Goal: Information Seeking & Learning: Learn about a topic

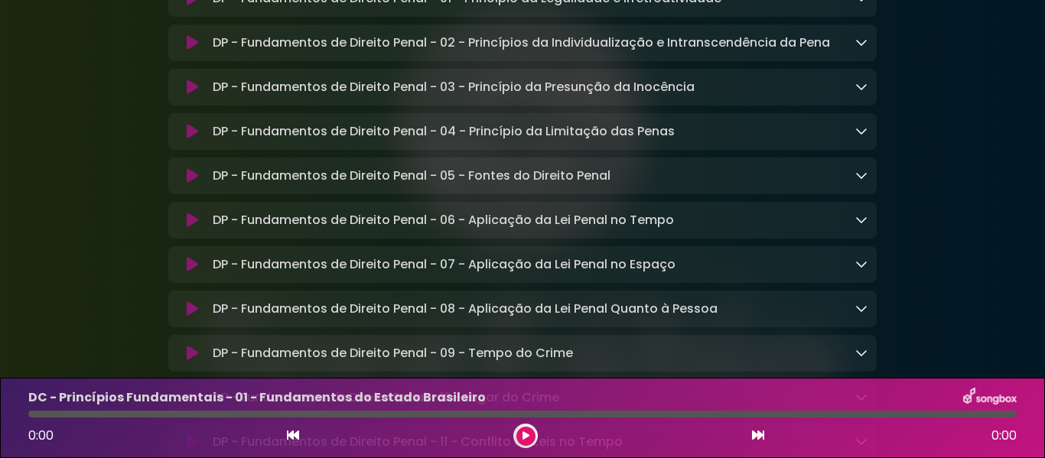
scroll to position [8849, 0]
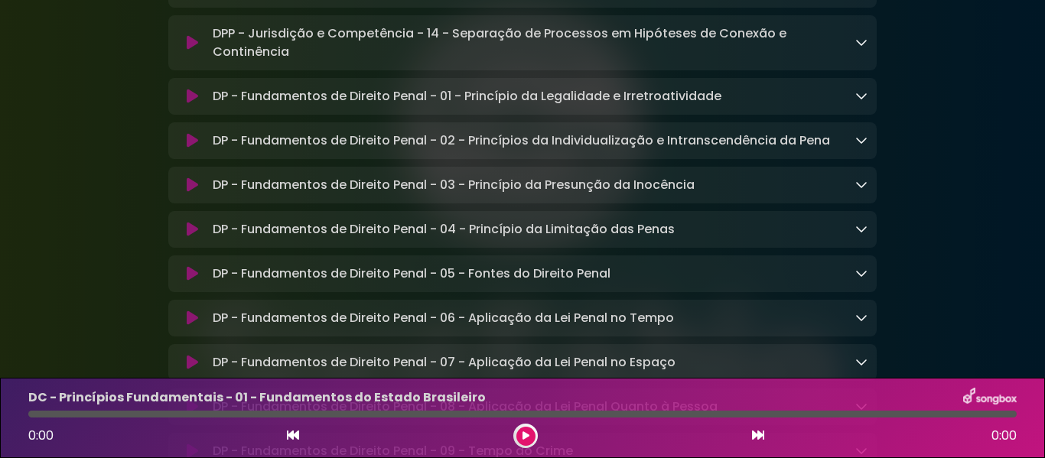
click at [857, 102] on icon at bounding box center [861, 95] width 12 height 12
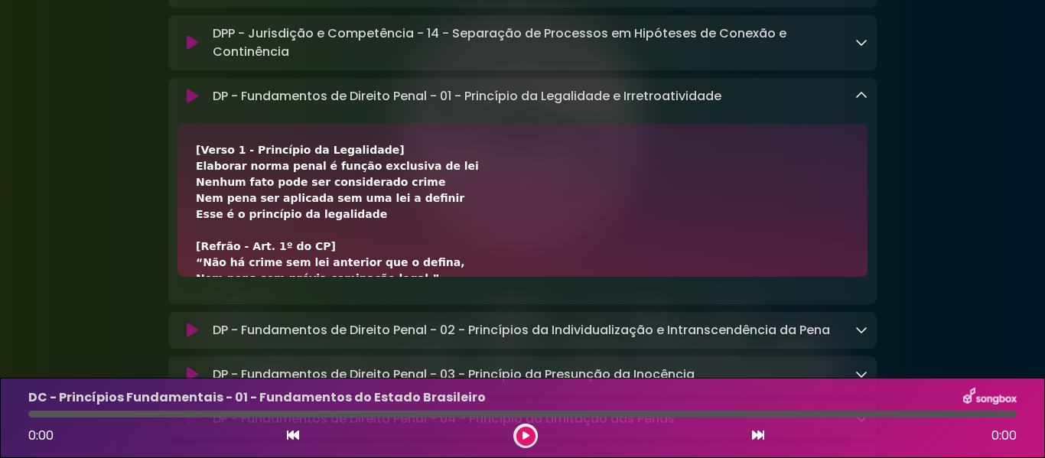
click at [187, 104] on icon at bounding box center [192, 96] width 11 height 15
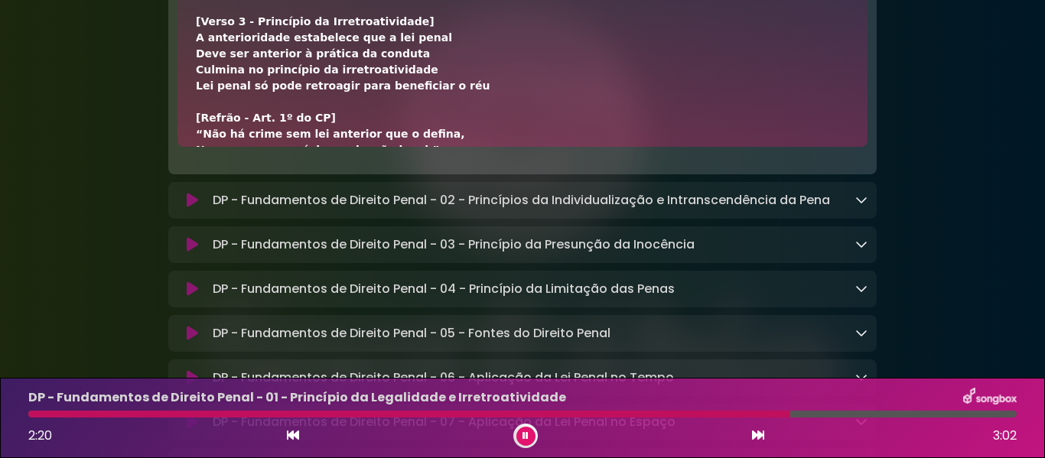
scroll to position [416, 0]
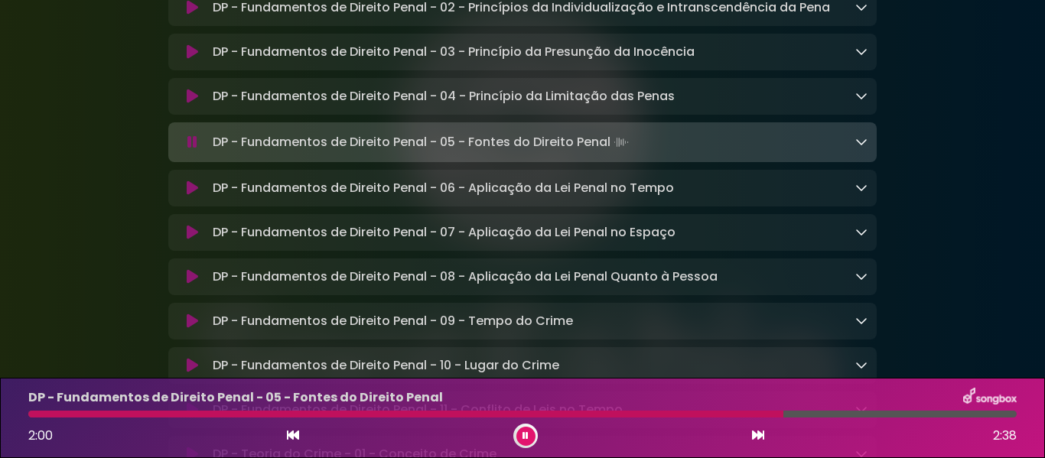
click at [861, 148] on icon at bounding box center [861, 141] width 12 height 12
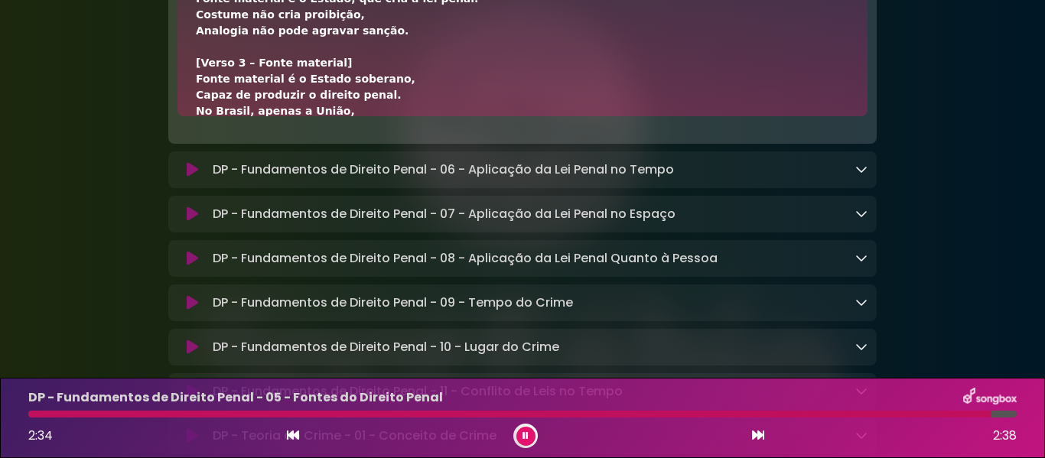
scroll to position [0, 0]
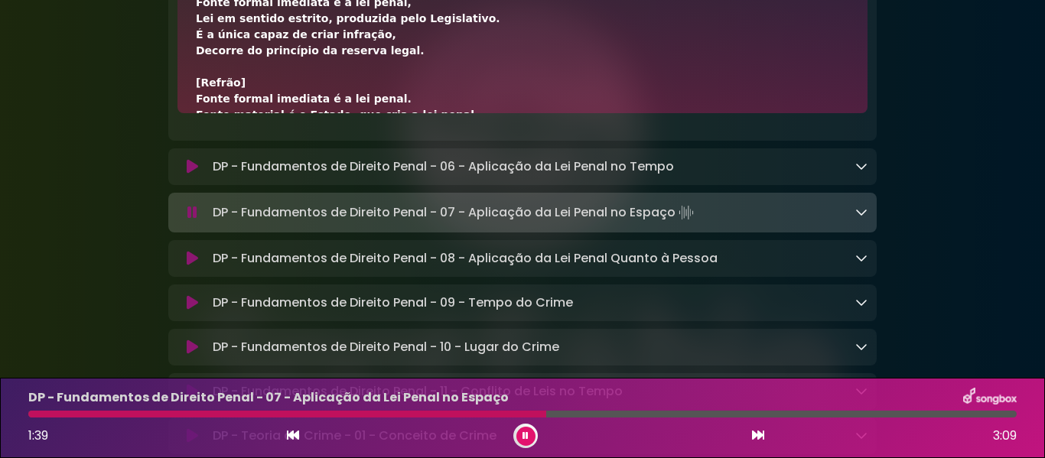
click at [528, 438] on icon at bounding box center [525, 435] width 6 height 9
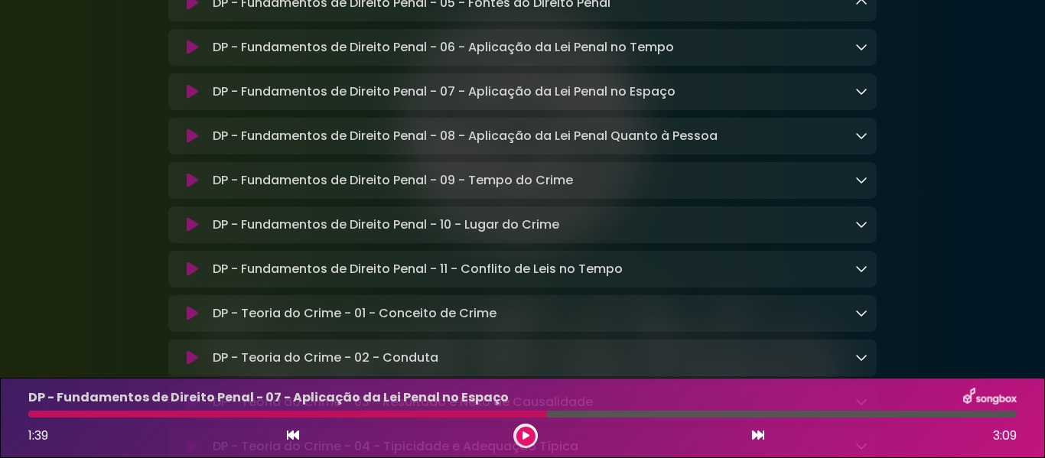
scroll to position [9086, 0]
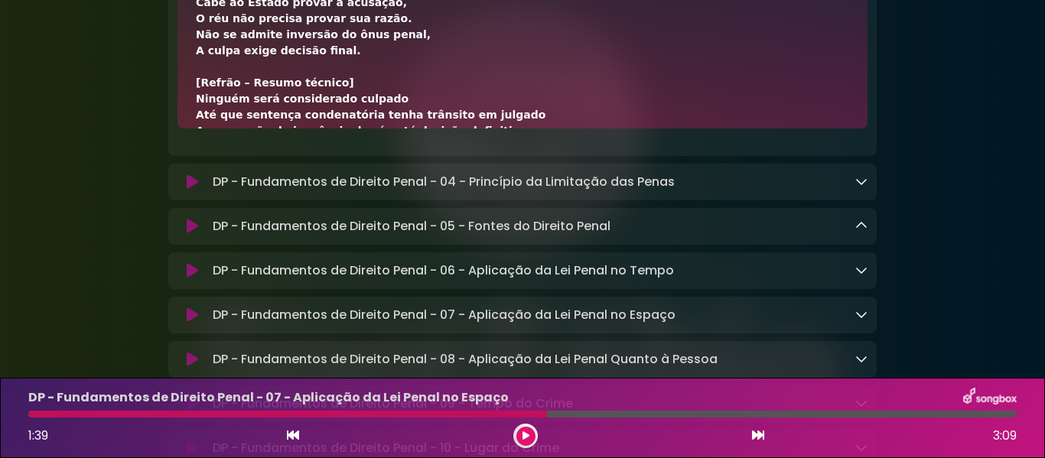
scroll to position [0, 0]
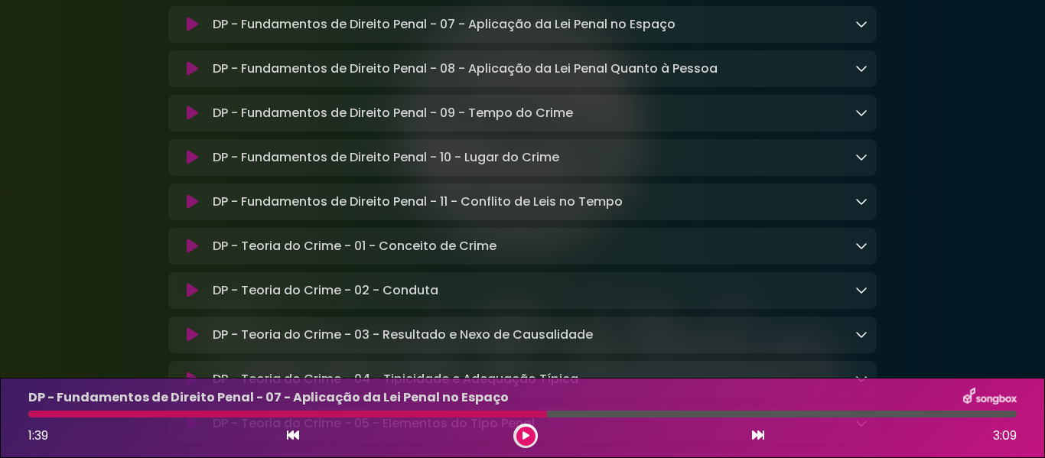
scroll to position [9190, 0]
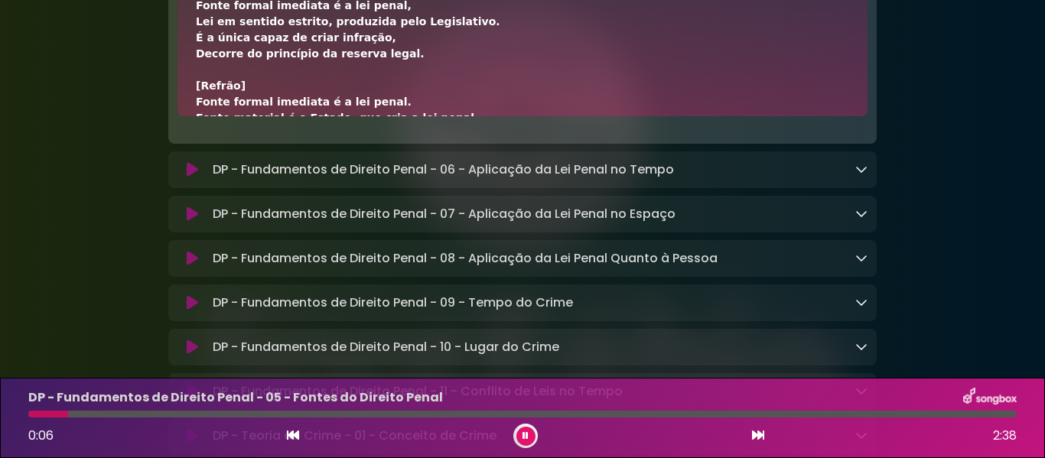
click at [189, 116] on div "[Verso 1 – Fontes formais imediatas] Fonte formal imediata é a lei penal, Lei e…" at bounding box center [522, 39] width 690 height 153
drag, startPoint x: 197, startPoint y: 133, endPoint x: 373, endPoint y: 134, distance: 176.7
click at [373, 134] on div "[Verso 1 – Fontes formais imediatas] Fonte formal imediata é a lei penal, Lei e…" at bounding box center [522, 343] width 653 height 723
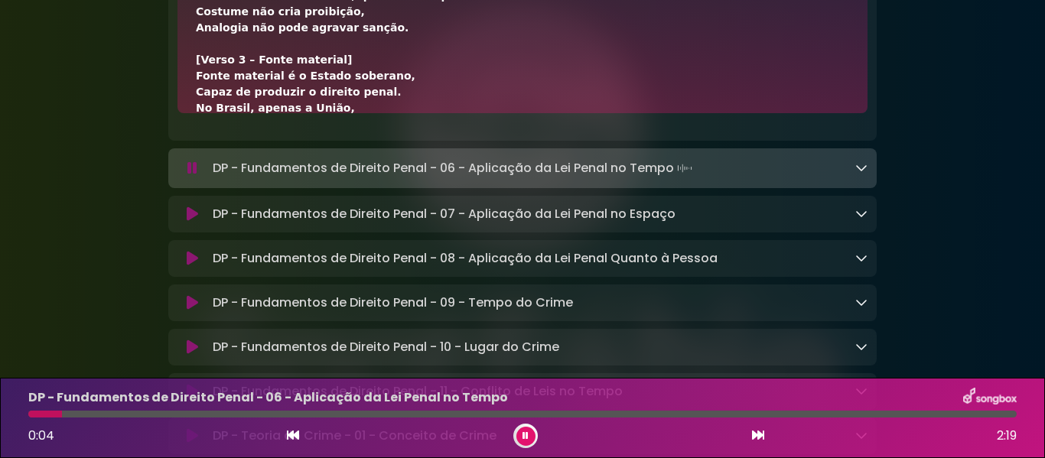
scroll to position [208, 0]
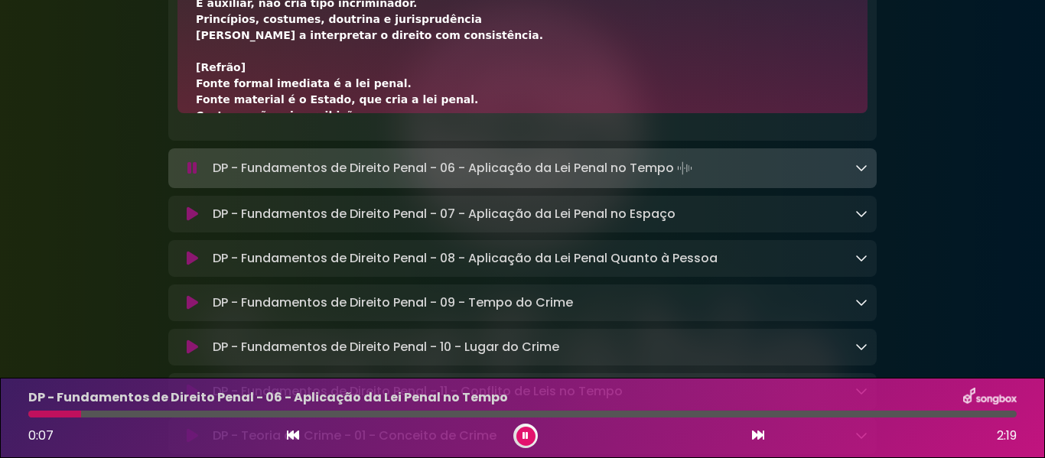
click at [529, 435] on button at bounding box center [525, 436] width 19 height 19
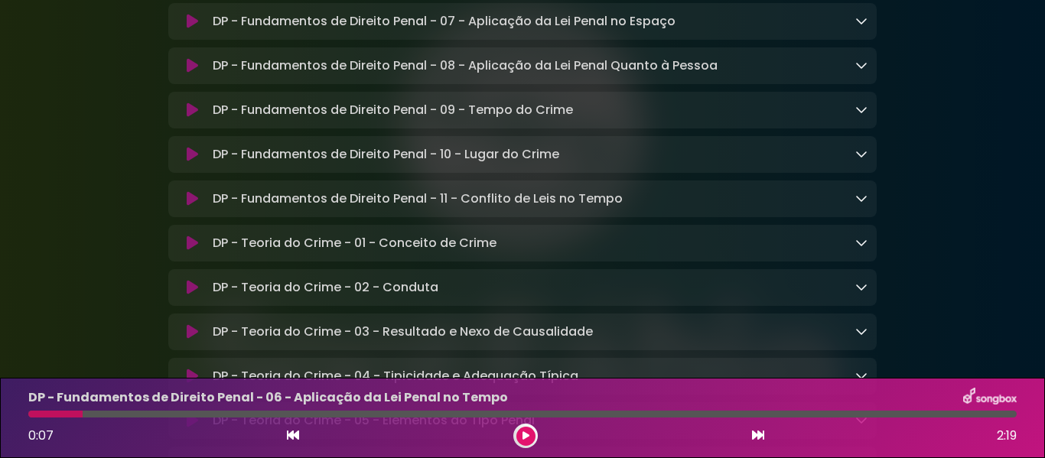
click at [864, 74] on link at bounding box center [861, 66] width 12 height 18
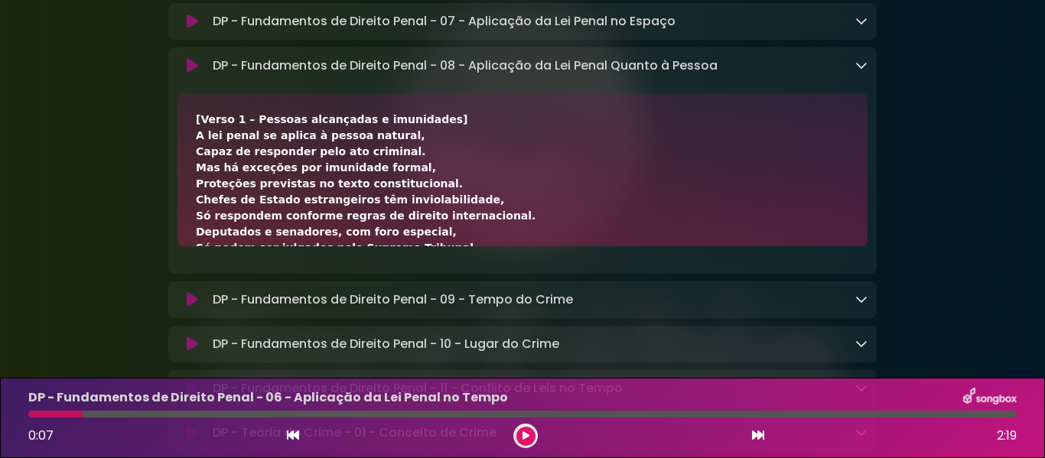
click at [200, 73] on button at bounding box center [191, 65] width 29 height 15
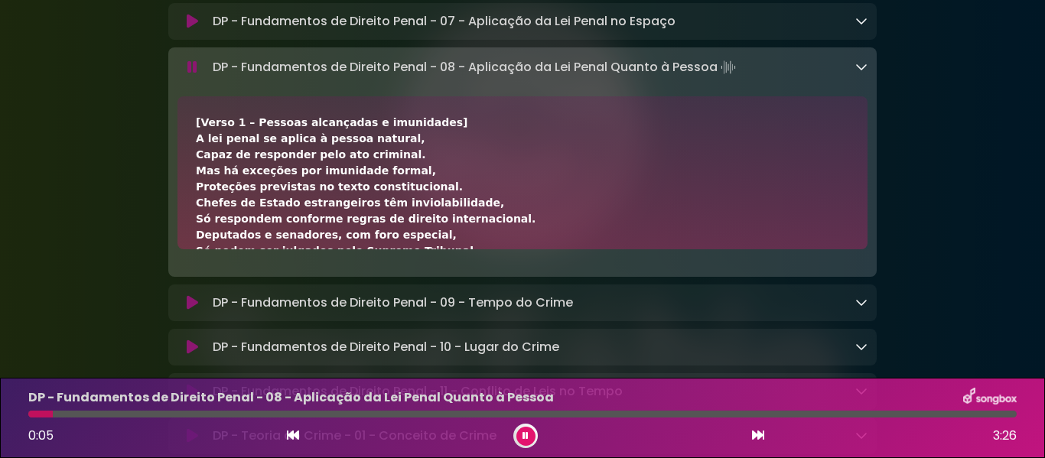
click at [191, 75] on icon at bounding box center [192, 67] width 10 height 15
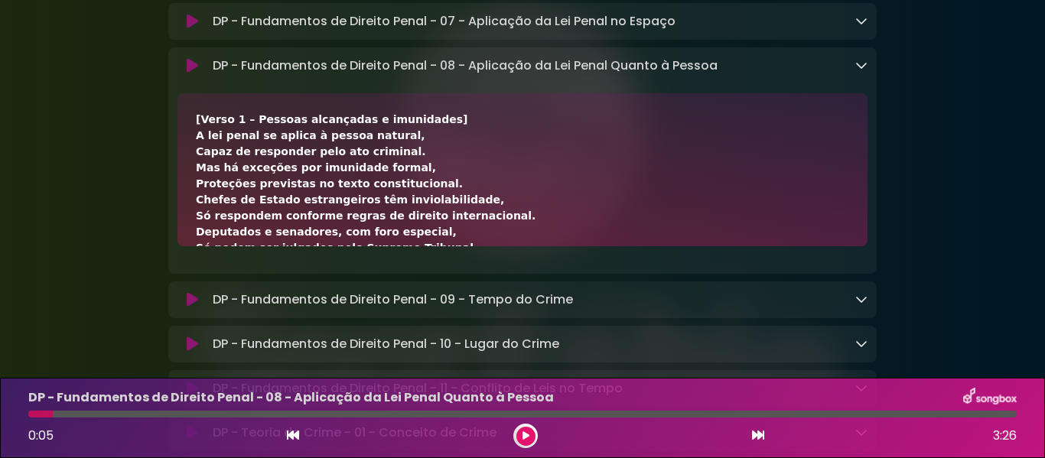
click at [192, 29] on icon at bounding box center [192, 21] width 11 height 15
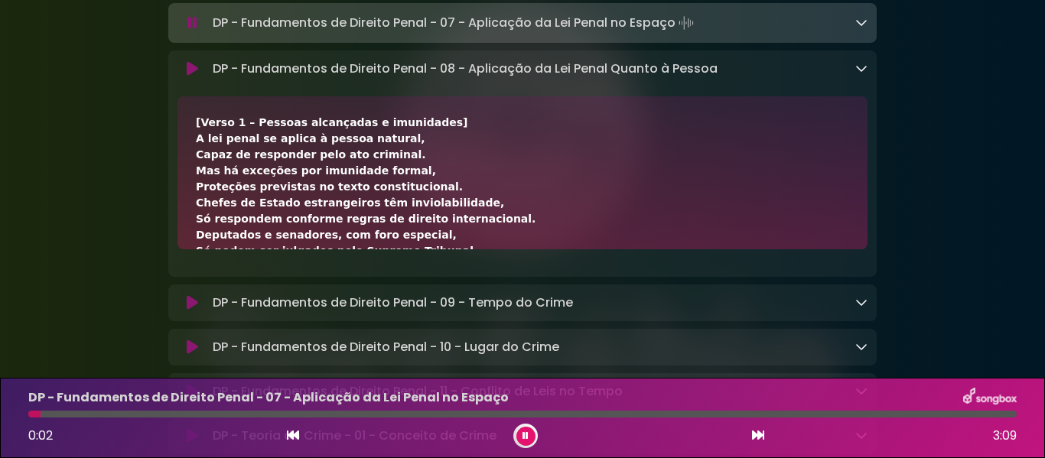
click at [192, 31] on icon at bounding box center [192, 22] width 10 height 15
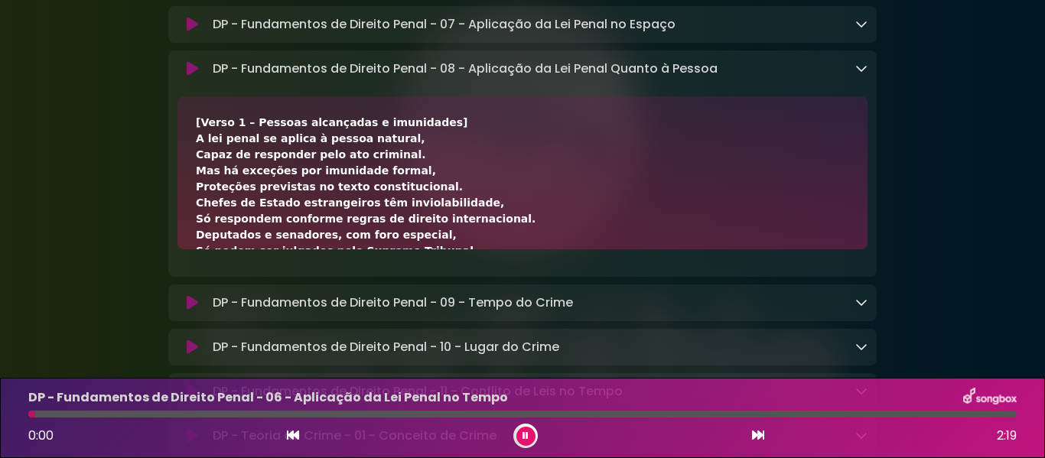
click at [861, 74] on icon at bounding box center [861, 68] width 12 height 12
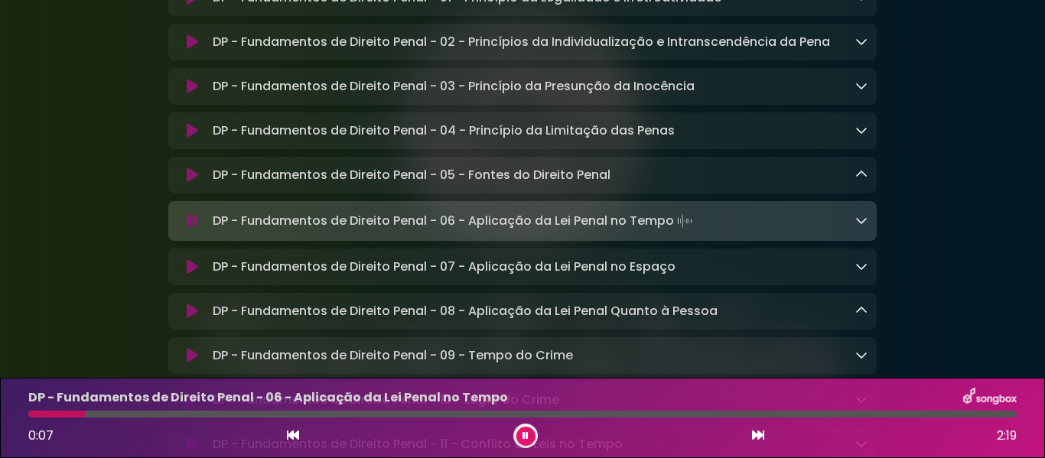
scroll to position [8982, 0]
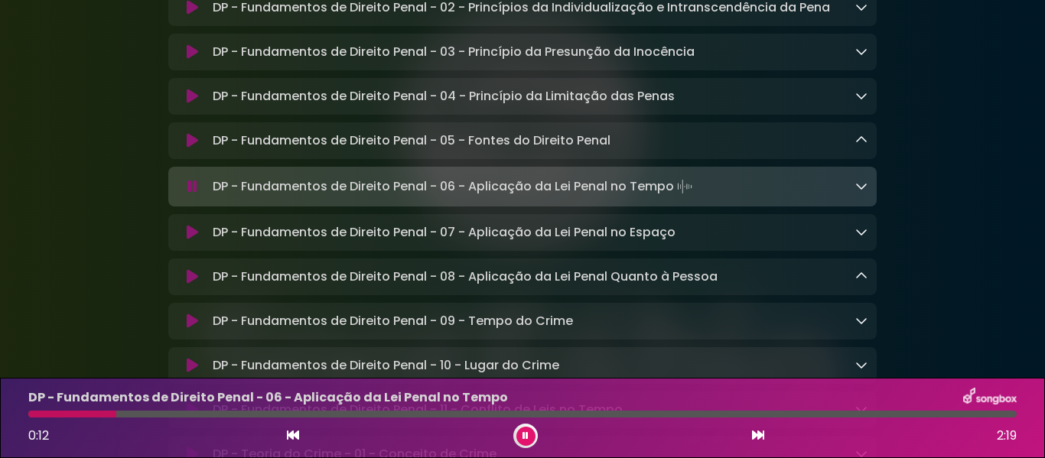
click at [869, 106] on div "DP - Fundamentos de Direito Penal - 04 - Princípio da Limitação das Penas Loadi…" at bounding box center [522, 96] width 708 height 18
click at [856, 102] on icon at bounding box center [861, 95] width 12 height 12
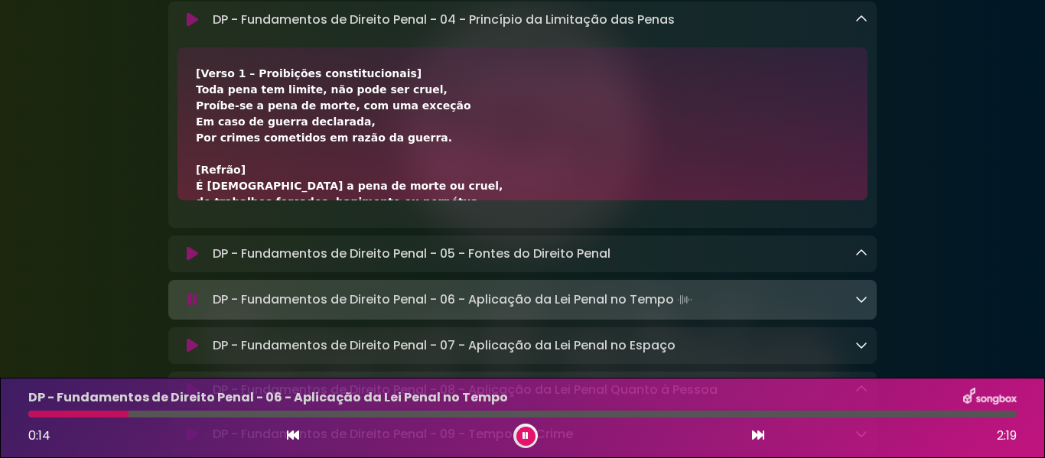
scroll to position [9086, 0]
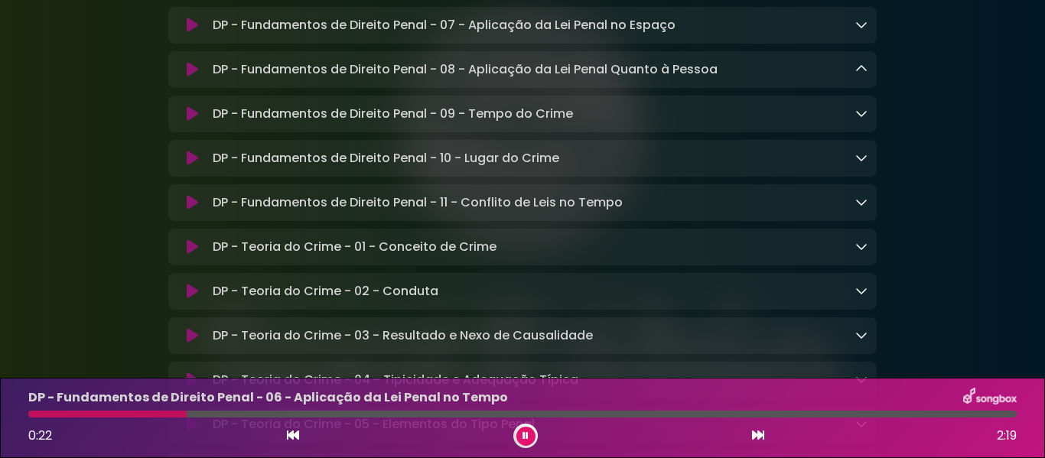
scroll to position [9190, 0]
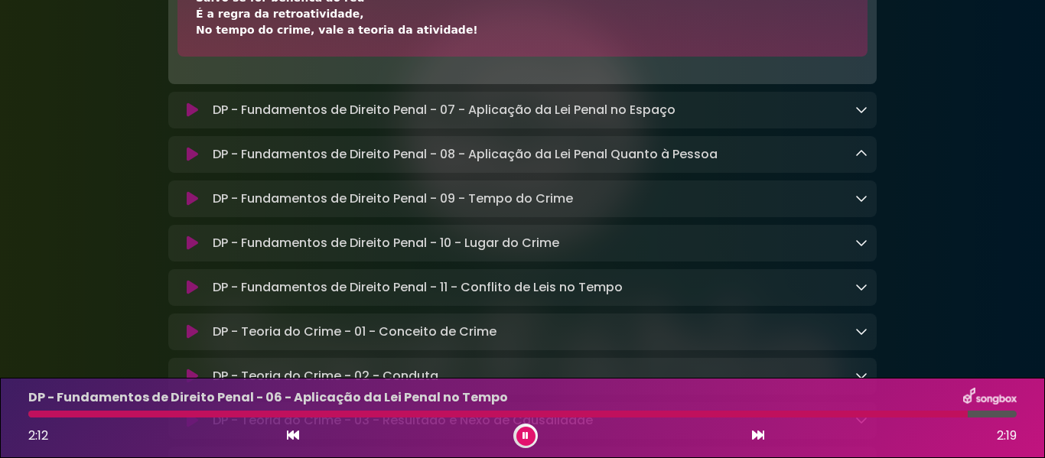
scroll to position [278, 0]
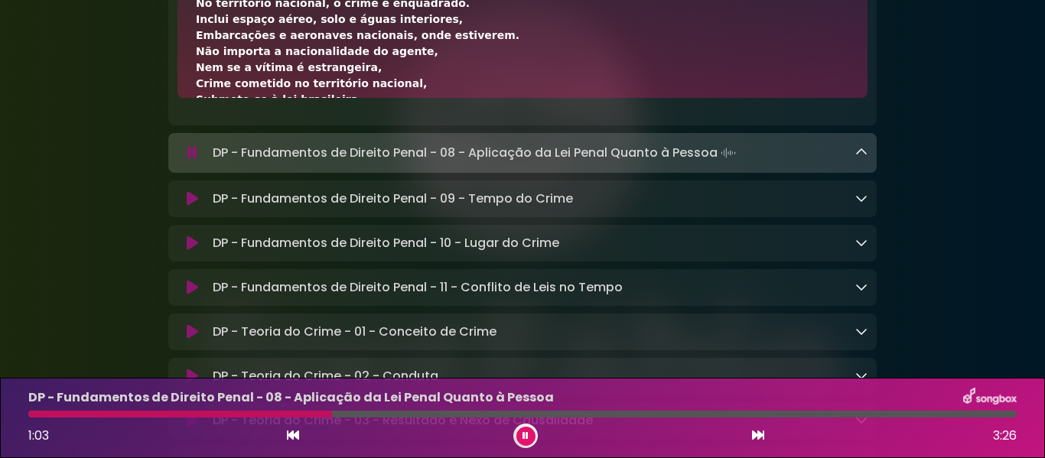
click at [526, 443] on button at bounding box center [525, 436] width 19 height 19
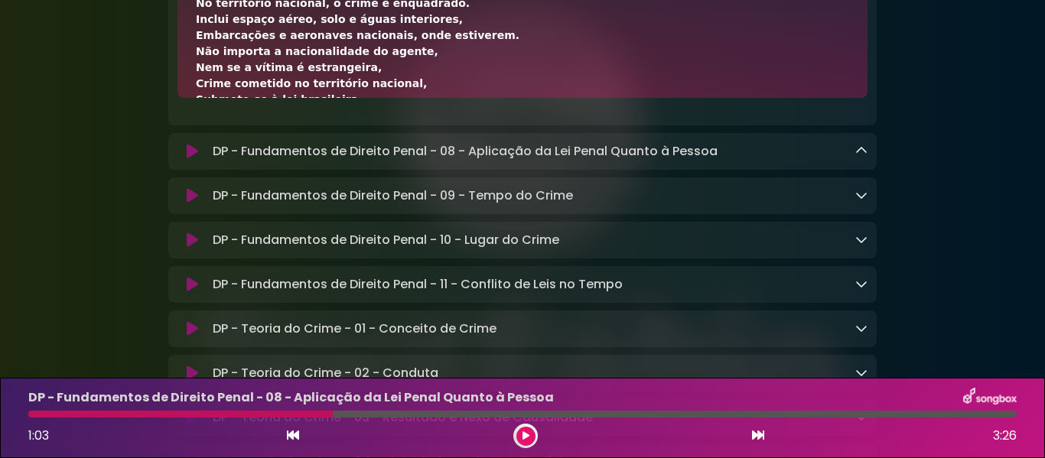
click at [522, 438] on button at bounding box center [525, 436] width 19 height 19
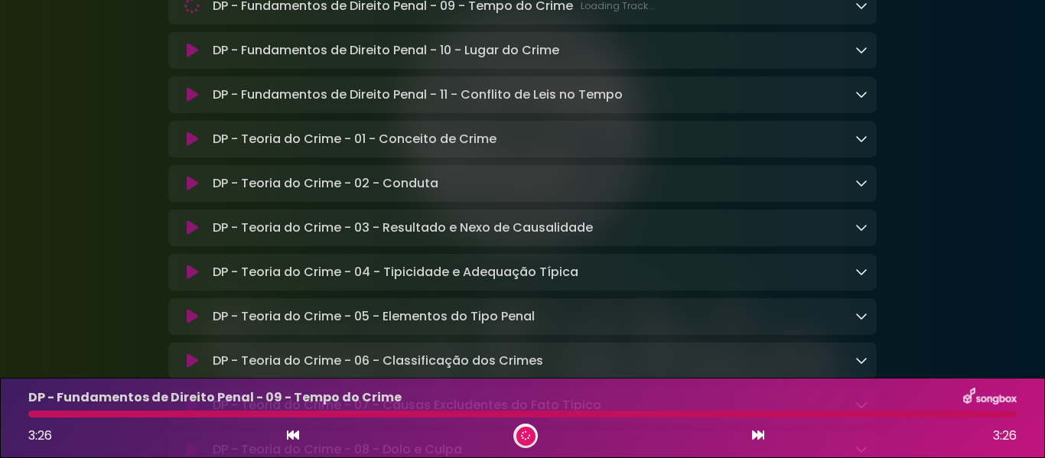
click at [863, 11] on icon at bounding box center [861, 5] width 12 height 12
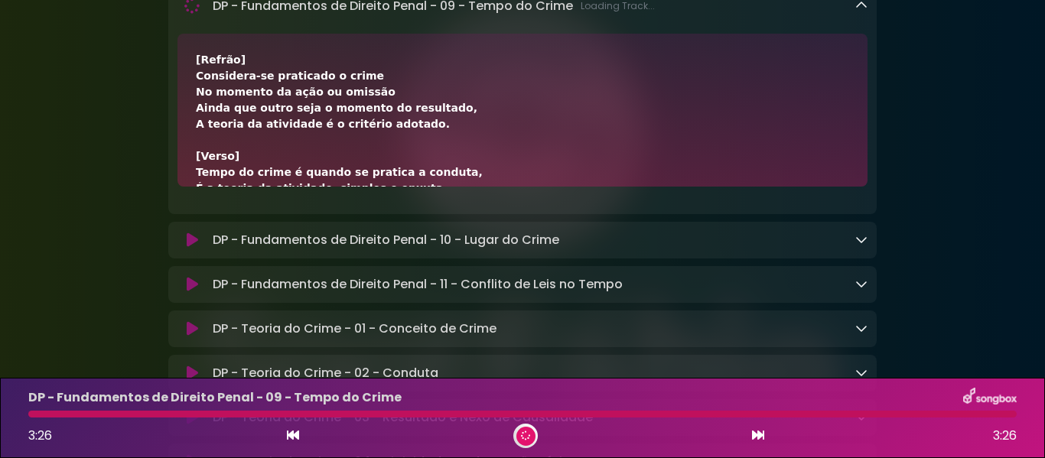
scroll to position [0, 0]
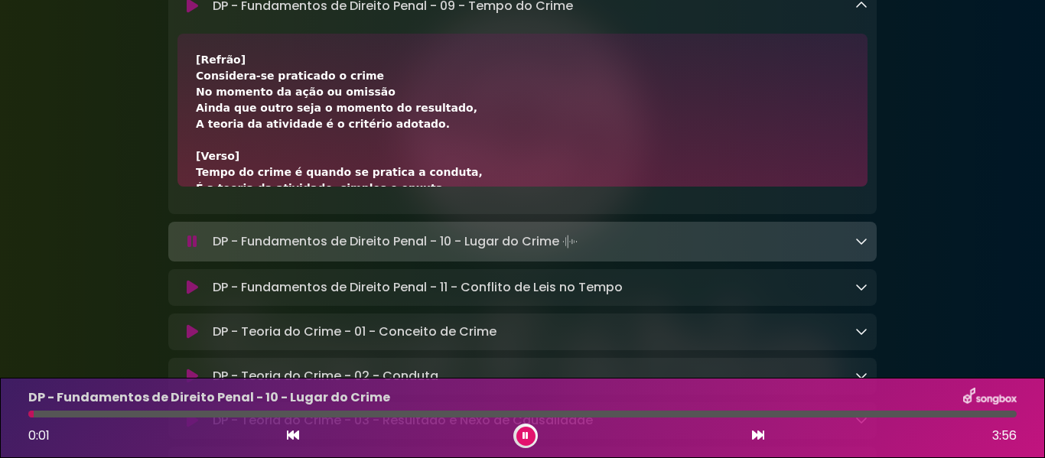
click at [856, 11] on icon at bounding box center [861, 5] width 12 height 12
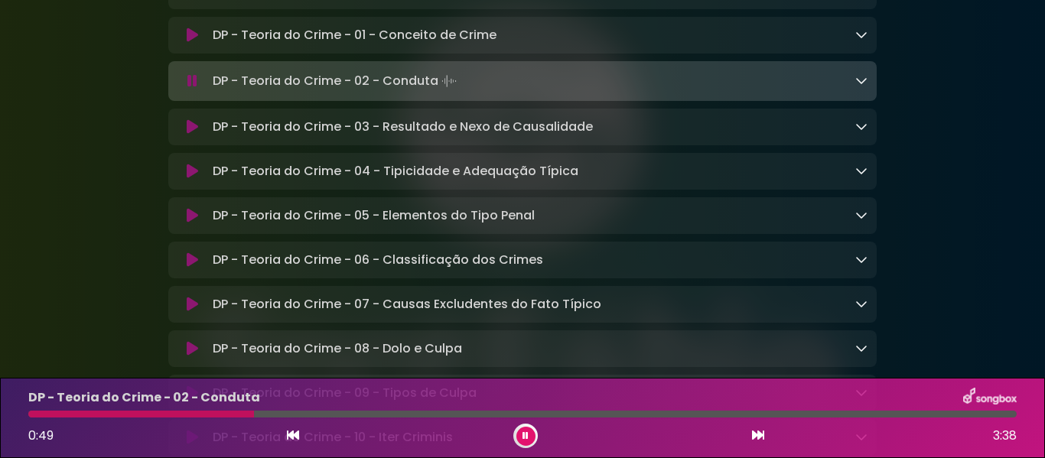
scroll to position [9606, 0]
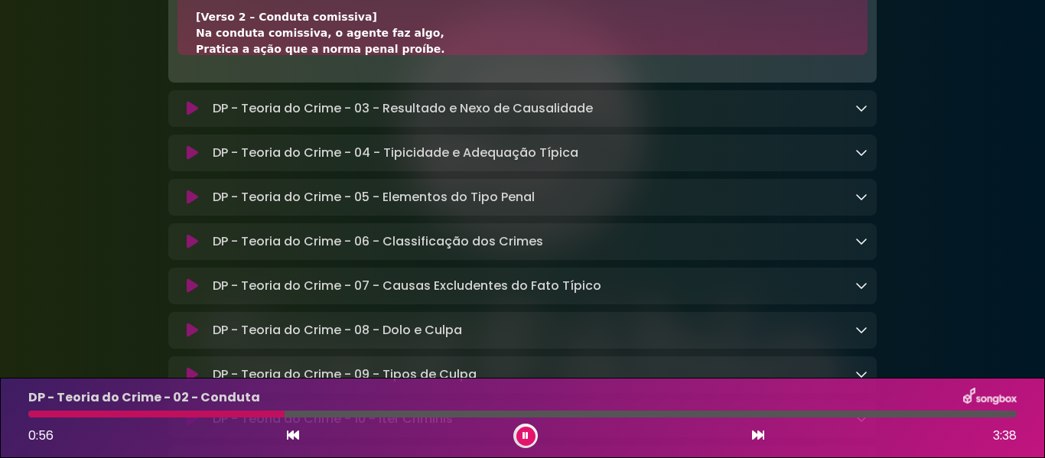
scroll to position [208, 0]
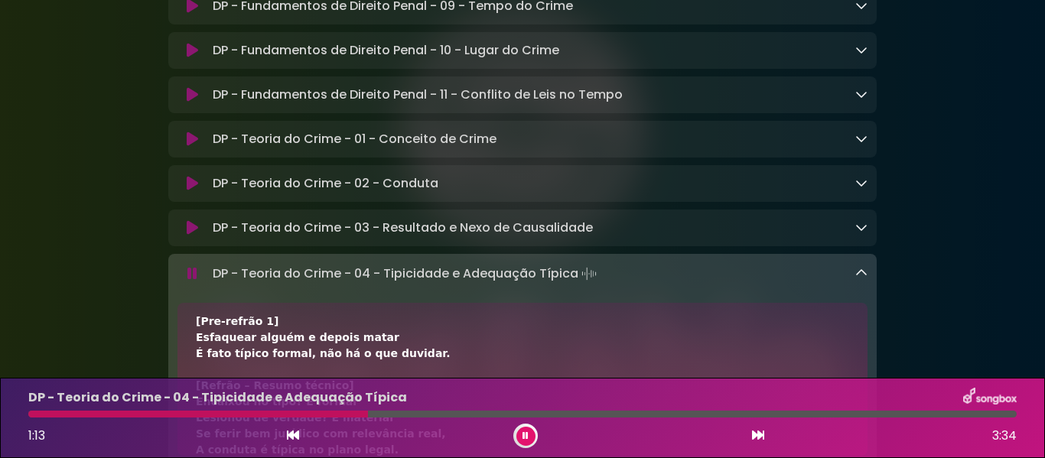
scroll to position [9190, 0]
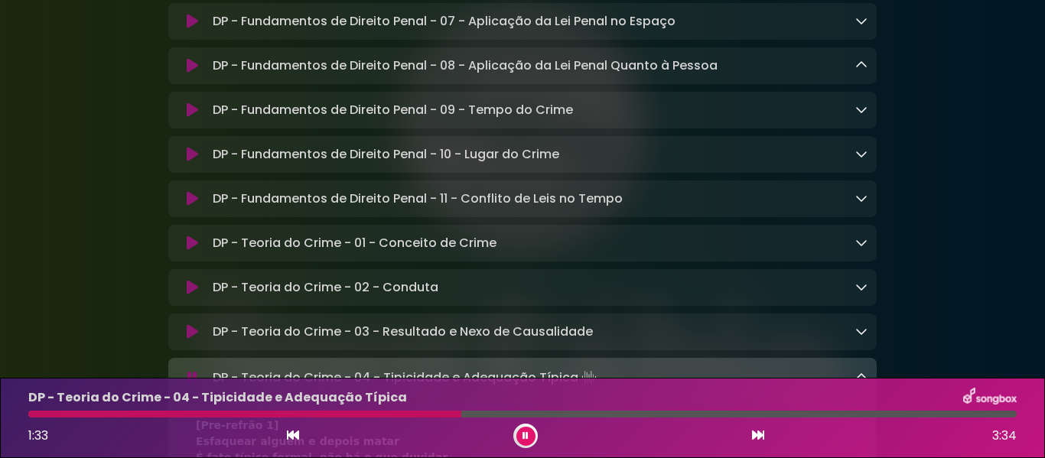
scroll to position [9086, 0]
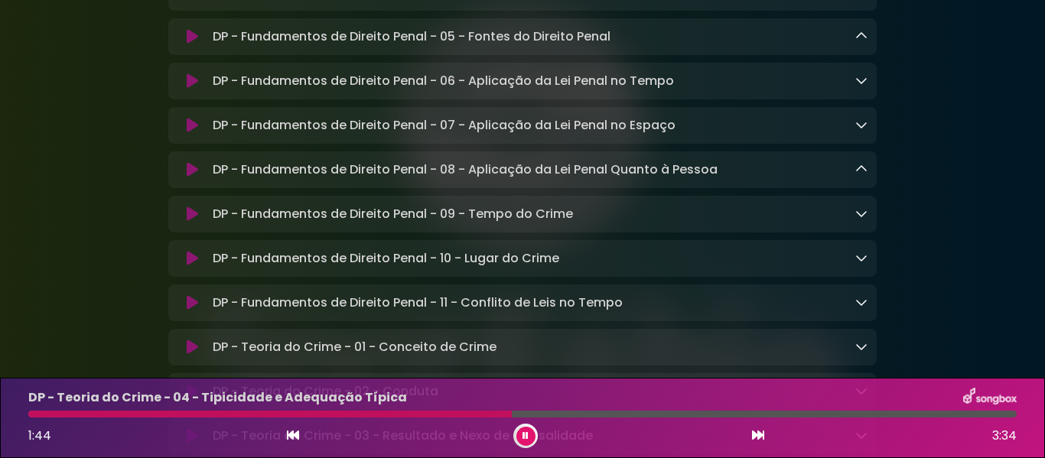
click at [861, 42] on icon at bounding box center [861, 36] width 12 height 12
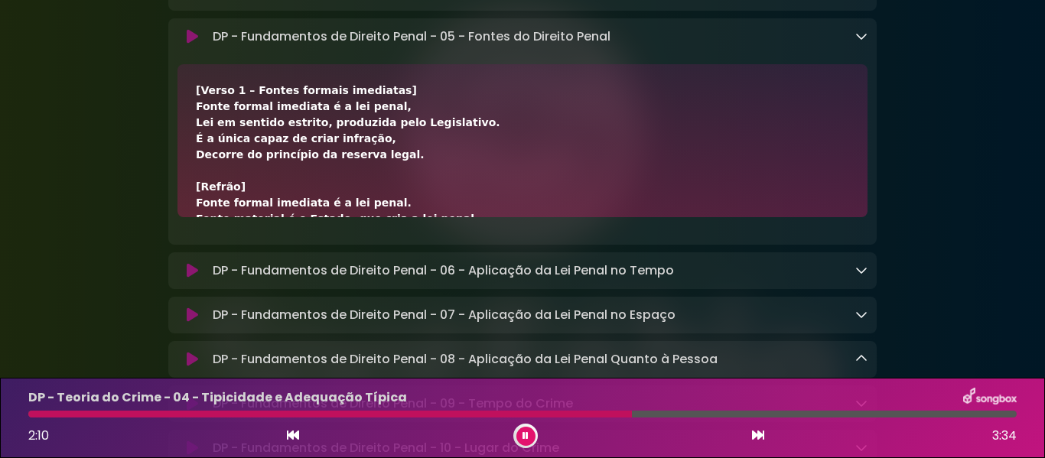
click at [859, 42] on icon at bounding box center [861, 36] width 12 height 12
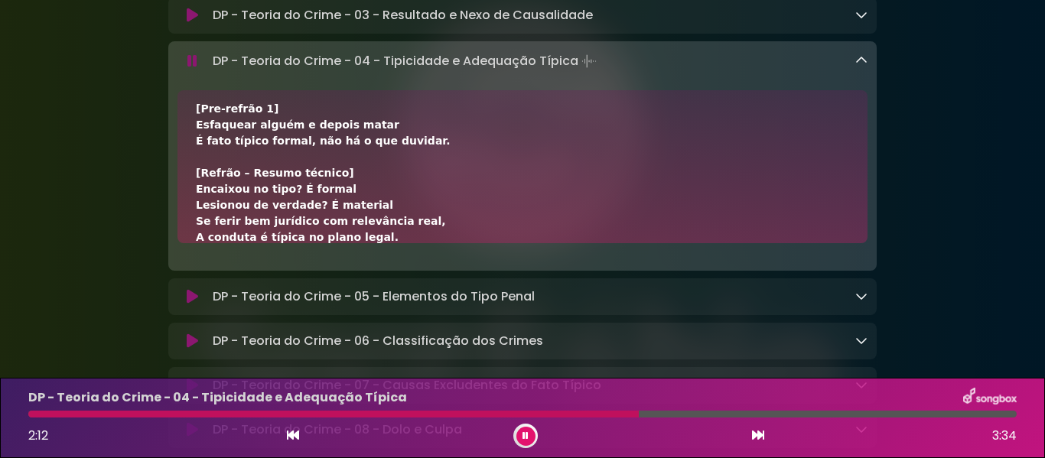
scroll to position [9606, 0]
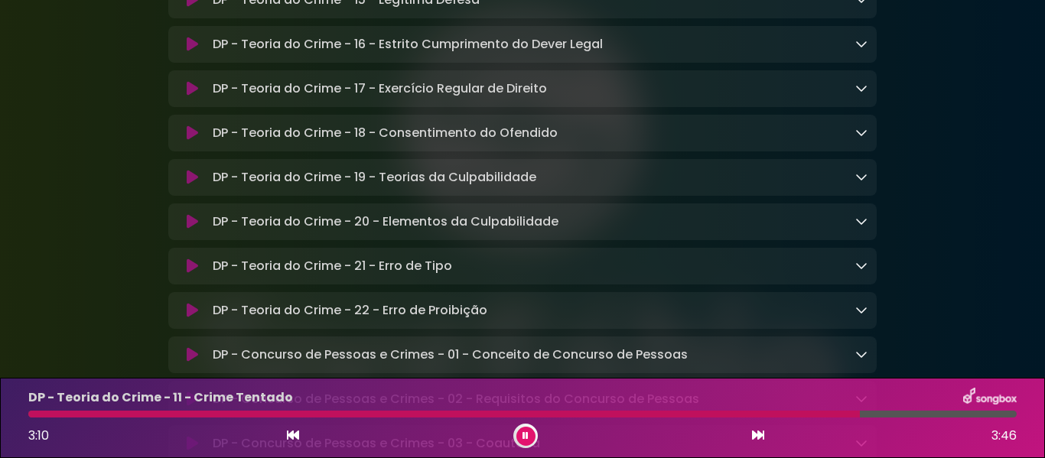
scroll to position [10023, 0]
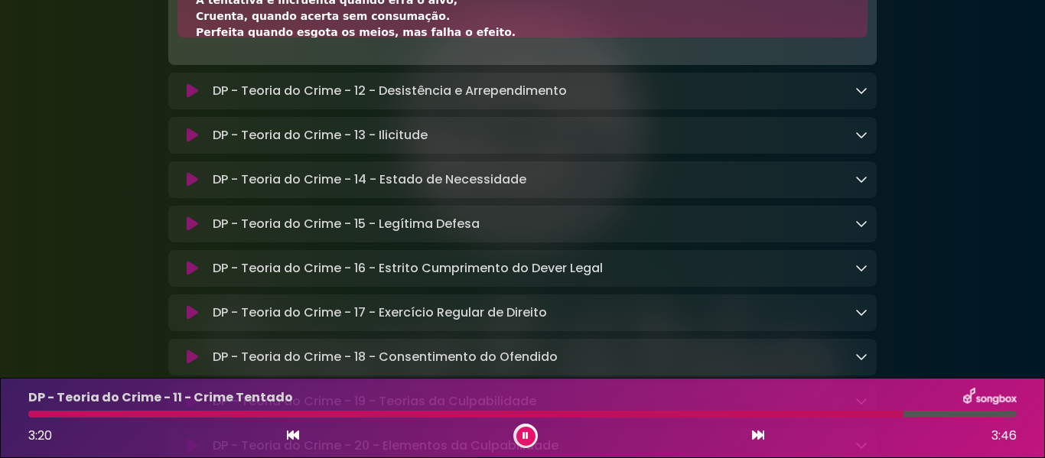
scroll to position [416, 0]
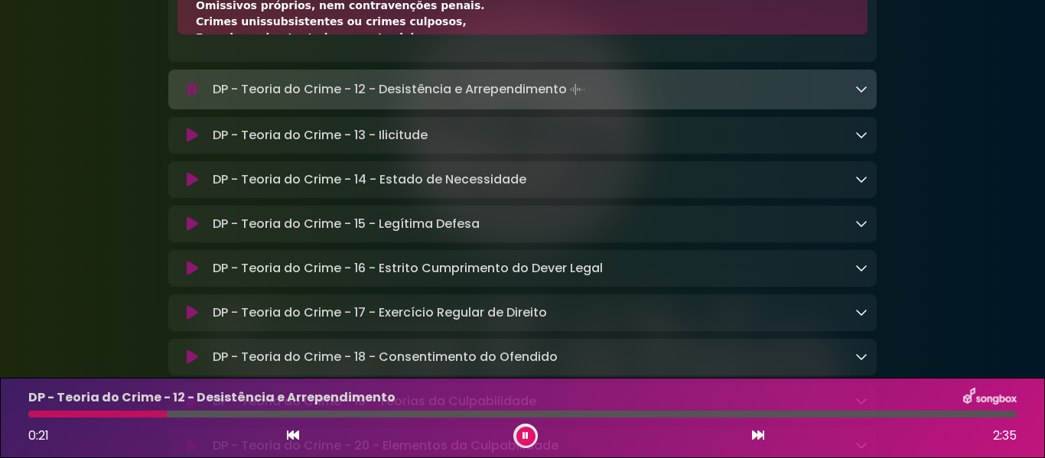
click at [526, 431] on icon at bounding box center [525, 435] width 6 height 9
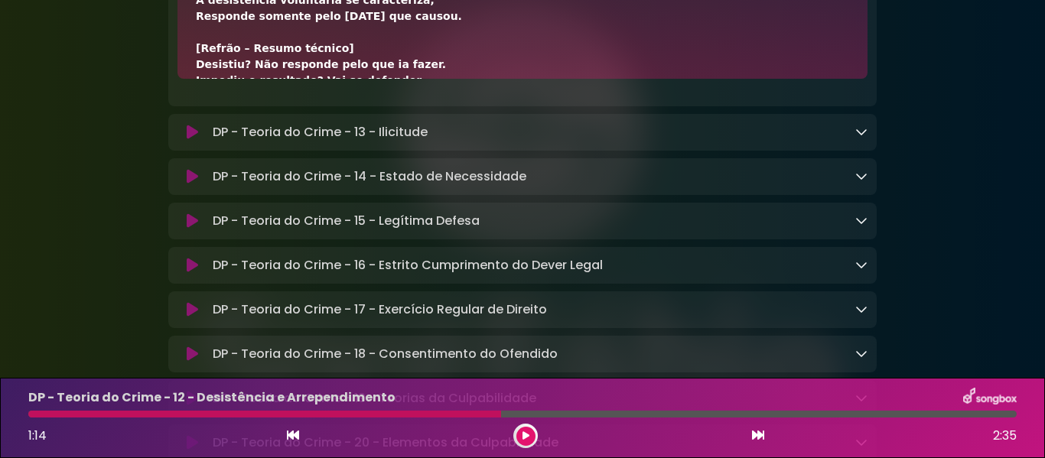
scroll to position [10127, 0]
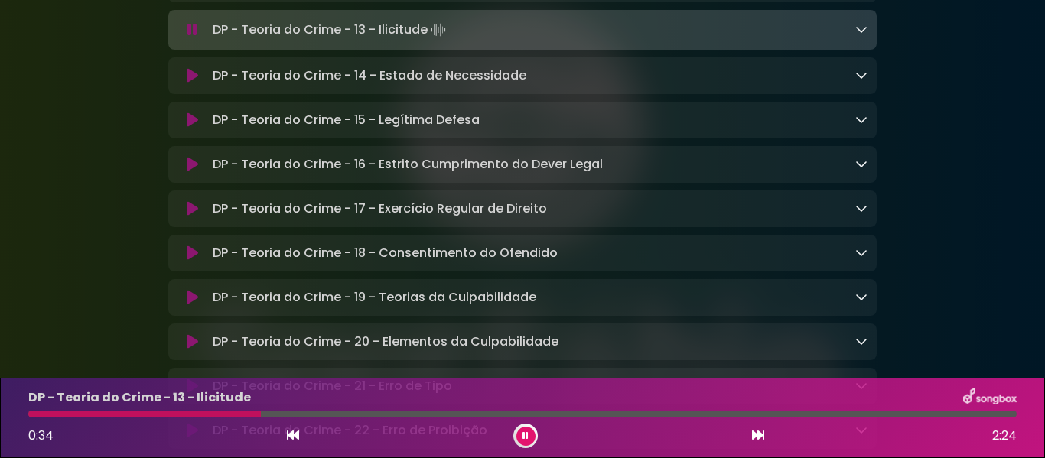
click at [529, 443] on button at bounding box center [525, 436] width 19 height 19
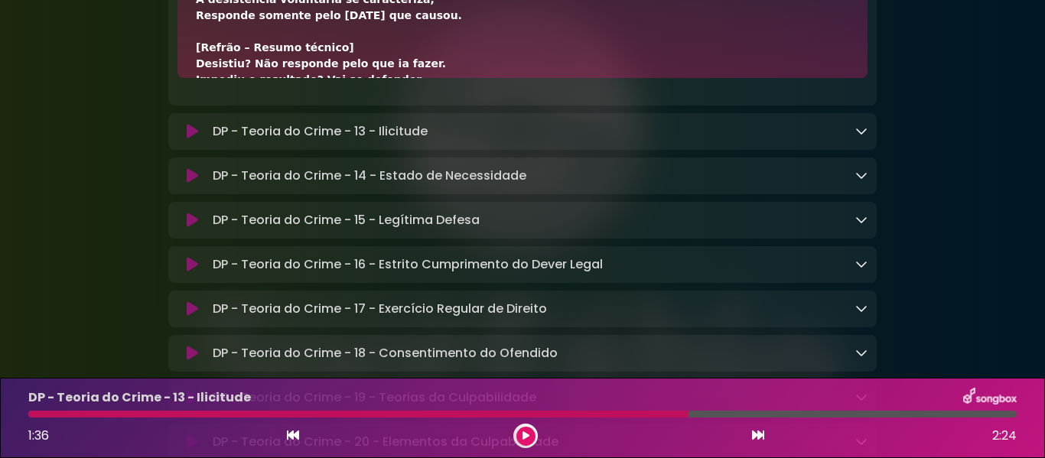
scroll to position [10023, 0]
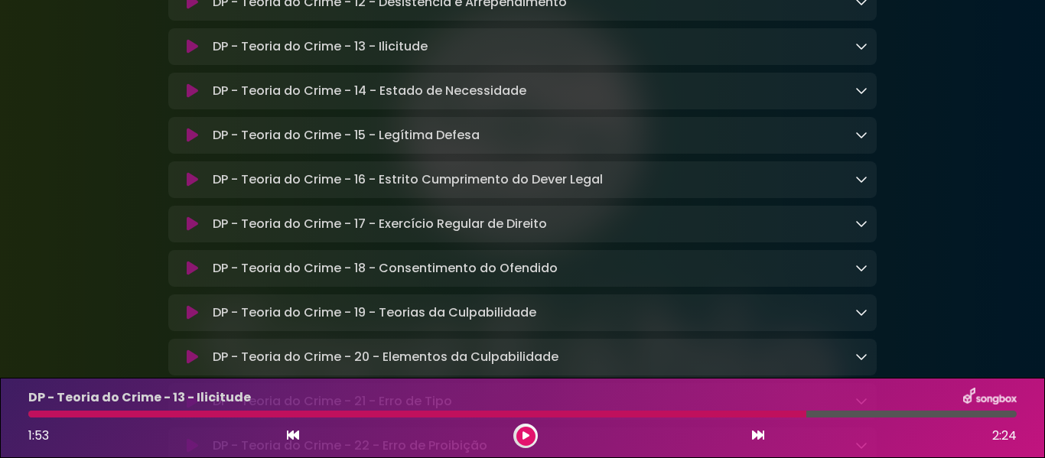
scroll to position [9815, 0]
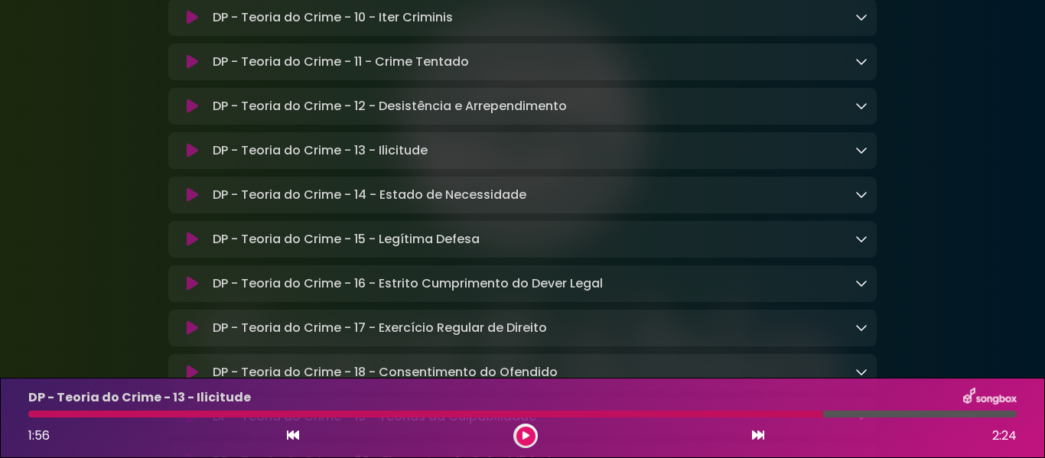
click at [853, 160] on div "DP - Teoria do Crime - 13 - Ilicitude Loading Track..." at bounding box center [537, 151] width 661 height 18
click at [862, 156] on icon at bounding box center [861, 150] width 12 height 12
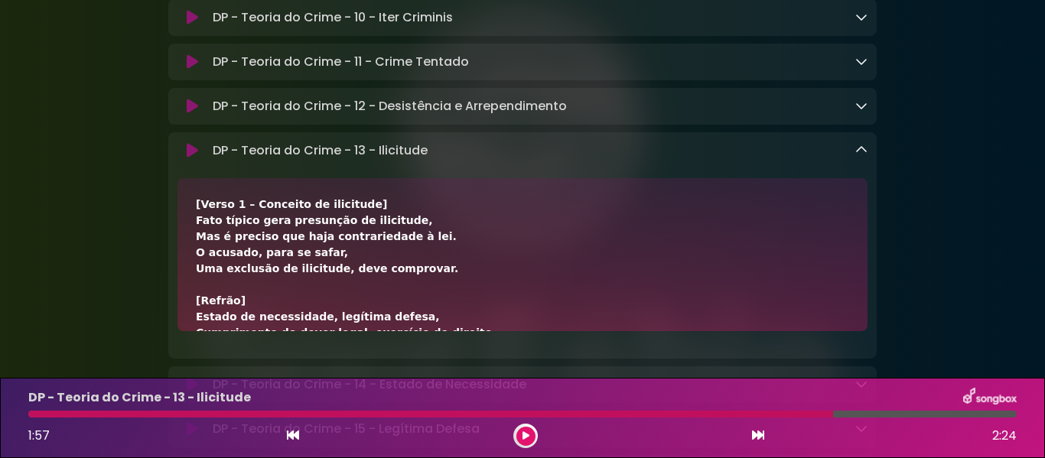
scroll to position [10023, 0]
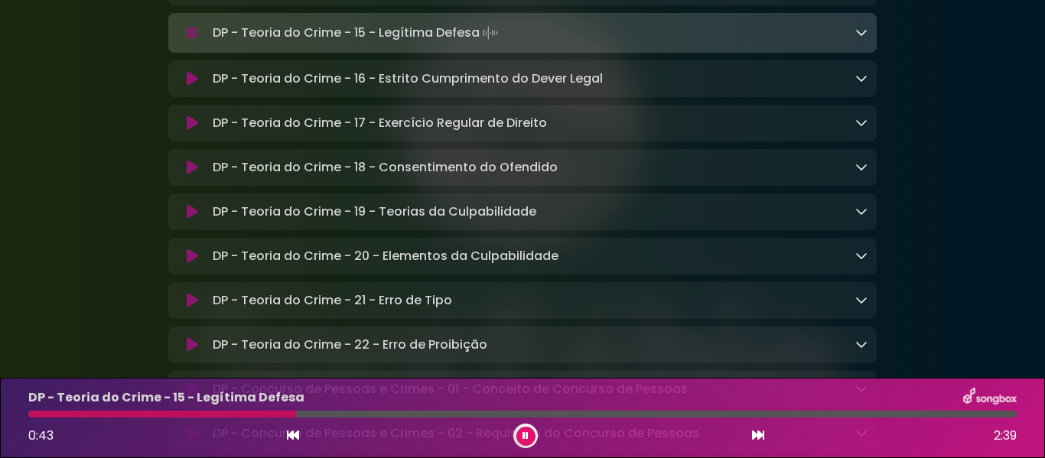
click at [859, 38] on icon at bounding box center [861, 32] width 12 height 12
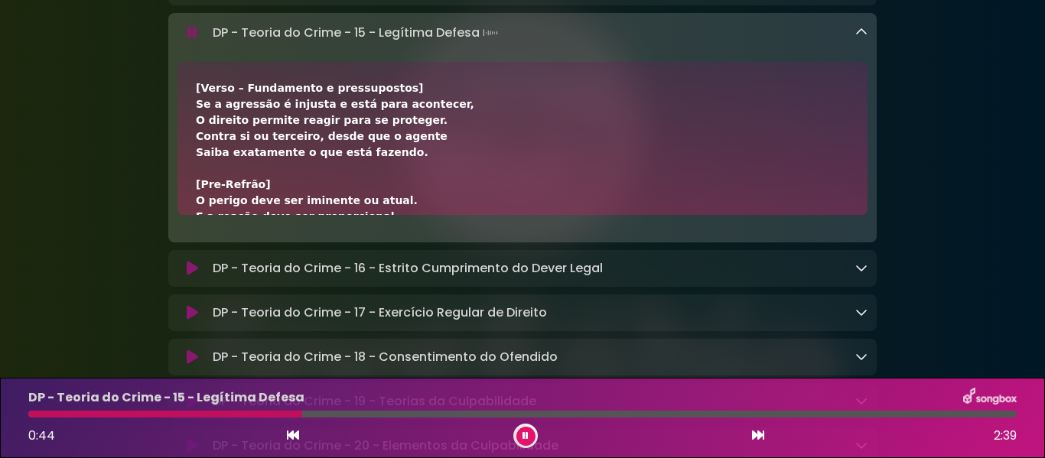
scroll to position [10127, 0]
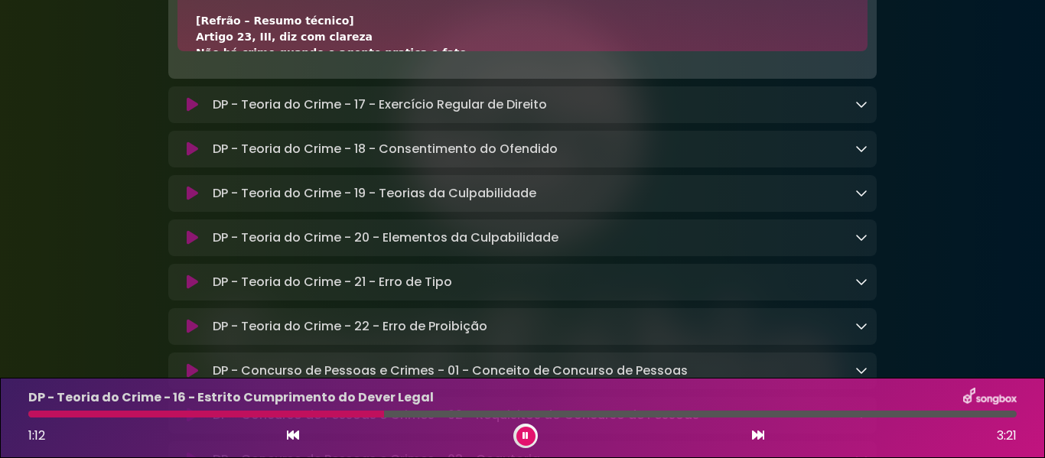
scroll to position [208, 0]
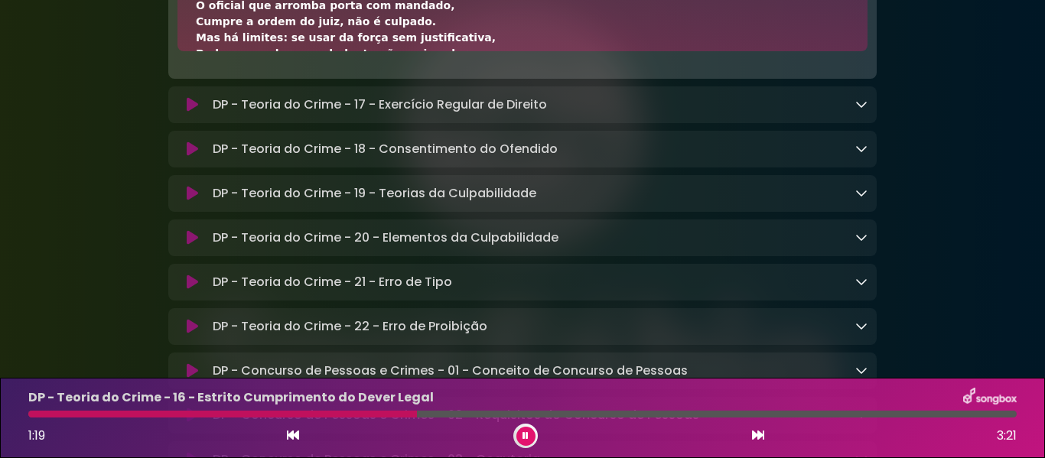
click at [529, 438] on button at bounding box center [525, 436] width 19 height 19
